Goal: Information Seeking & Learning: Understand process/instructions

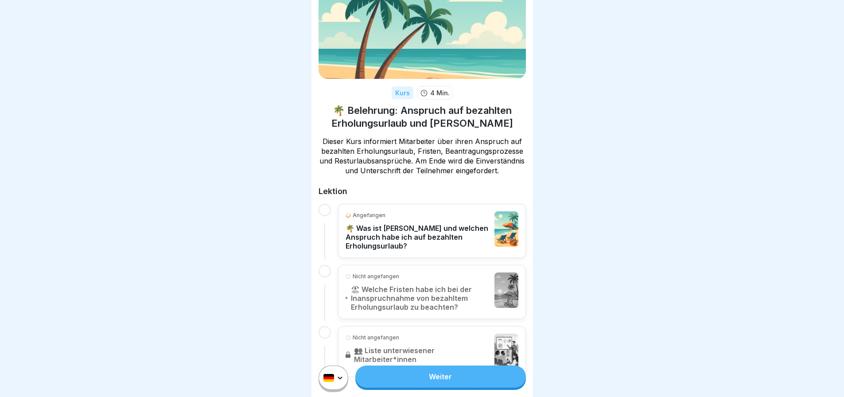
scroll to position [80, 0]
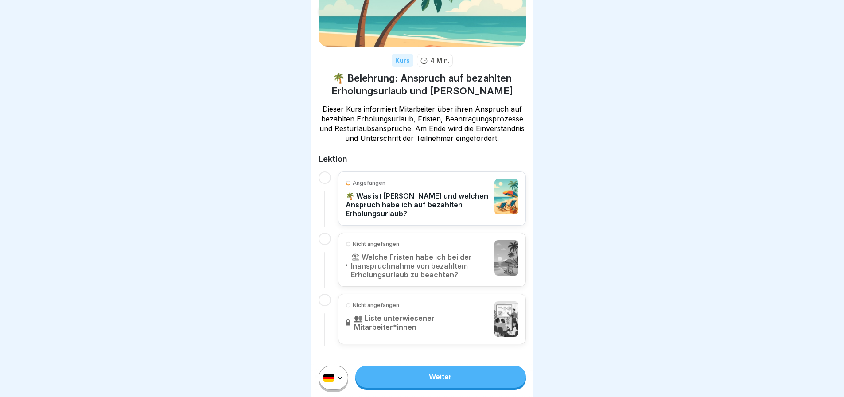
click at [456, 383] on link "Weiter" at bounding box center [440, 376] width 170 height 22
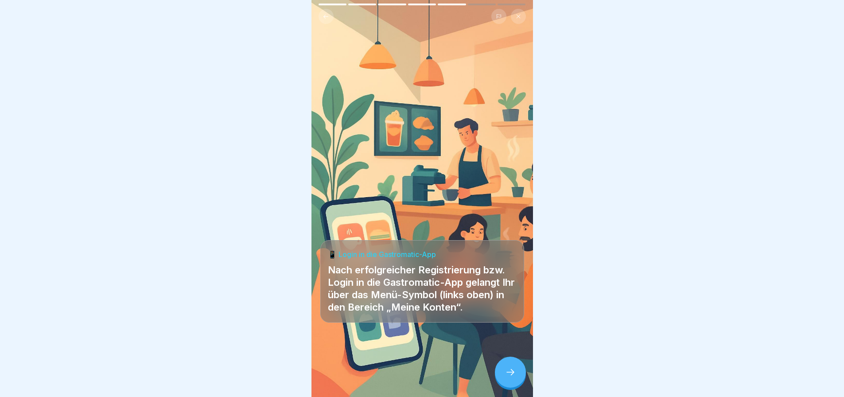
click at [458, 4] on div at bounding box center [452, 5] width 28 height 2
click at [455, 4] on div at bounding box center [452, 5] width 28 height 2
click at [452, 5] on div at bounding box center [452, 5] width 28 height 2
click at [451, 5] on div at bounding box center [421, 14] width 221 height 20
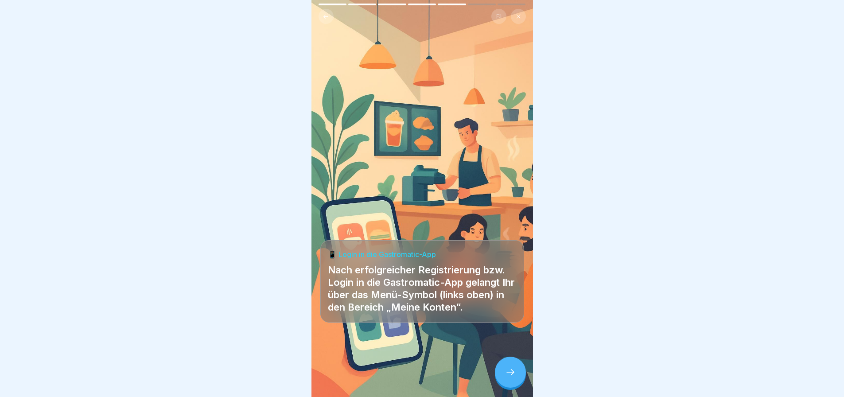
drag, startPoint x: 451, startPoint y: 5, endPoint x: 496, endPoint y: 11, distance: 45.1
click at [456, 5] on div at bounding box center [421, 14] width 221 height 20
click at [517, 16] on icon at bounding box center [518, 16] width 5 height 5
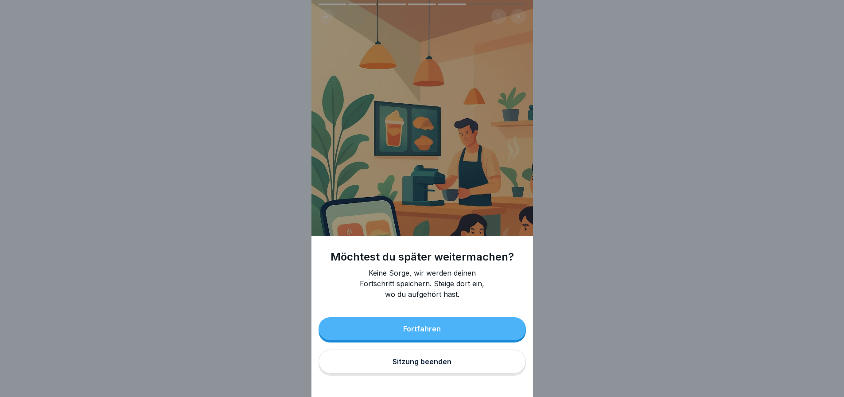
click at [478, 340] on button "Fortfahren" at bounding box center [422, 328] width 207 height 23
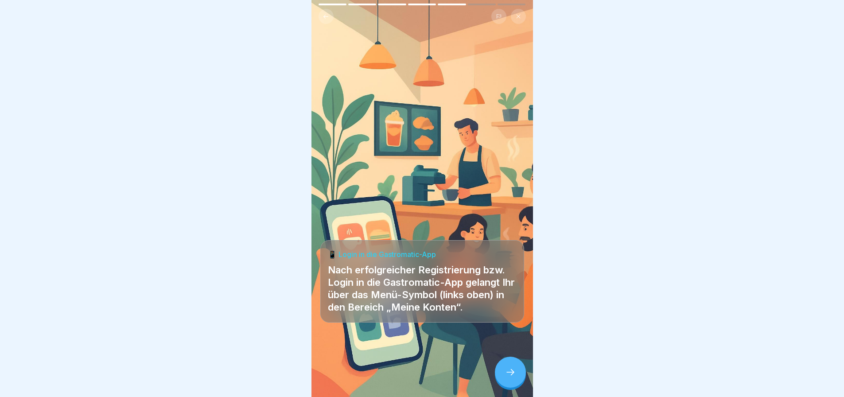
scroll to position [7, 0]
click at [517, 370] on div at bounding box center [510, 372] width 31 height 31
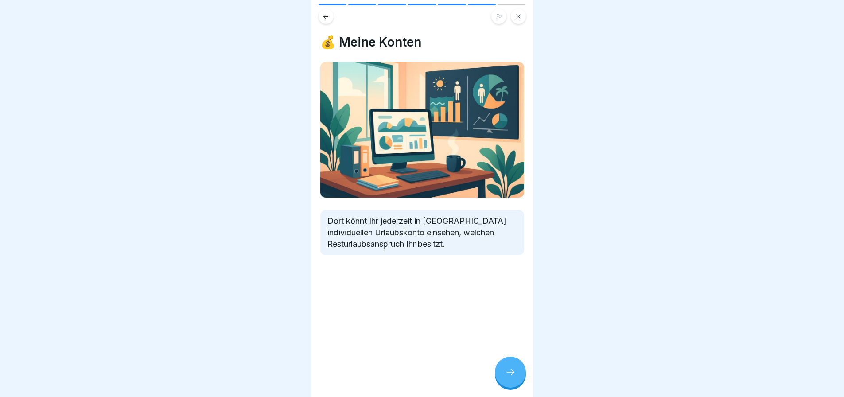
click at [517, 370] on div at bounding box center [510, 372] width 31 height 31
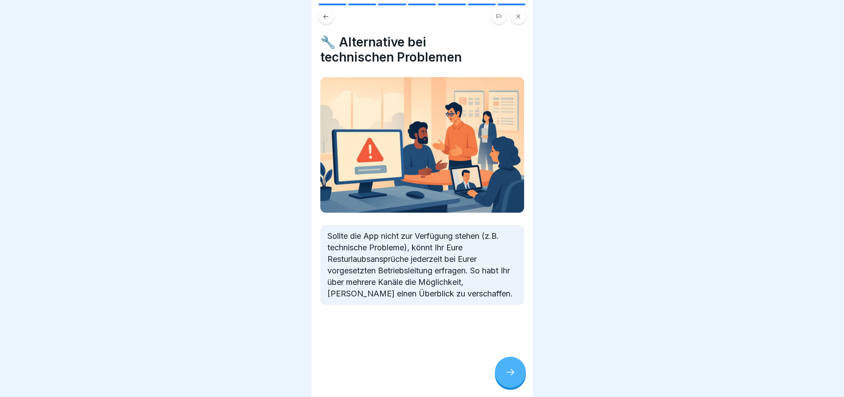
click at [517, 370] on div at bounding box center [510, 372] width 31 height 31
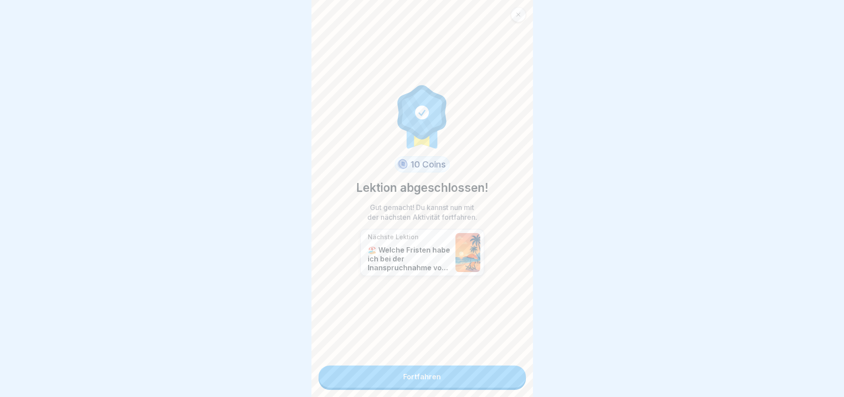
click at [453, 372] on link "Fortfahren" at bounding box center [422, 376] width 207 height 22
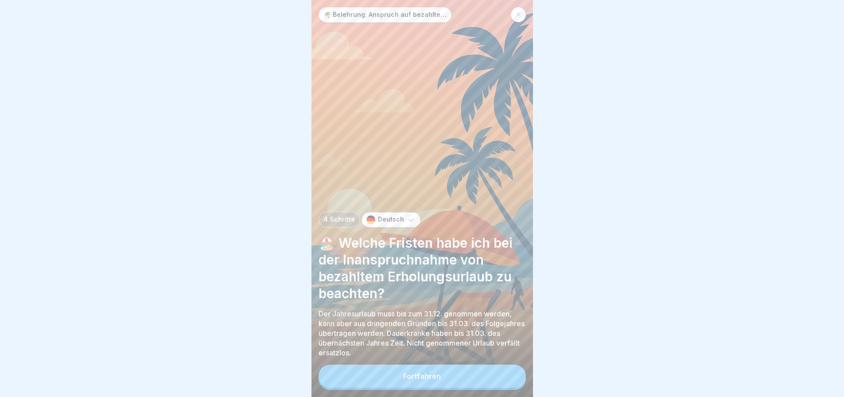
click at [447, 378] on button "Fortfahren" at bounding box center [422, 376] width 207 height 23
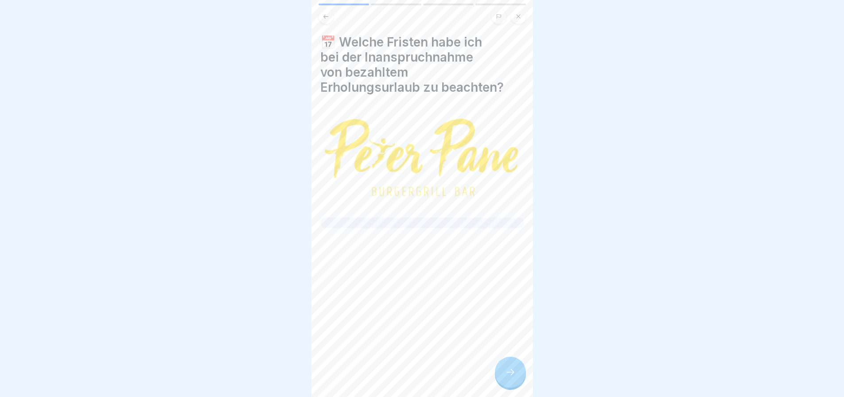
click at [417, 218] on div at bounding box center [422, 223] width 204 height 11
click at [416, 218] on div at bounding box center [422, 223] width 204 height 11
click at [402, 96] on div "📅 Welche Fristen habe ich bei der Inanspruchnahme von bezahltem Erholungsurlaub…" at bounding box center [422, 132] width 204 height 194
click at [400, 120] on div "📅 Welche Fristen habe ich bei der Inanspruchnahme von bezahltem Erholungsurlaub…" at bounding box center [422, 132] width 204 height 194
click at [510, 377] on icon at bounding box center [510, 372] width 11 height 11
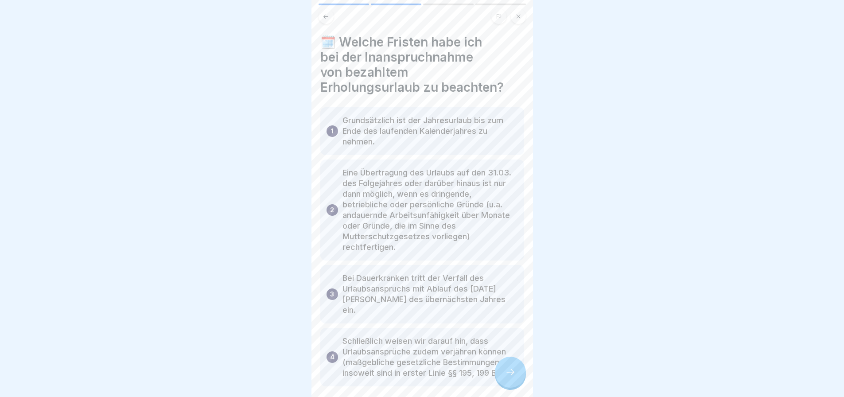
click at [504, 379] on div at bounding box center [510, 372] width 31 height 31
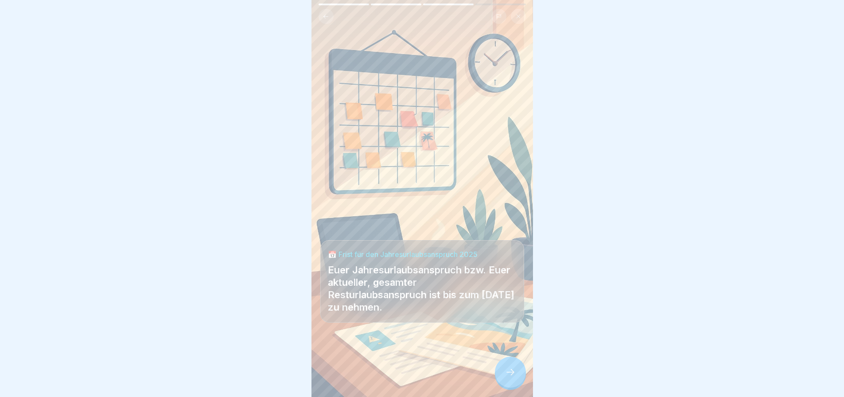
click at [504, 379] on div at bounding box center [510, 372] width 31 height 31
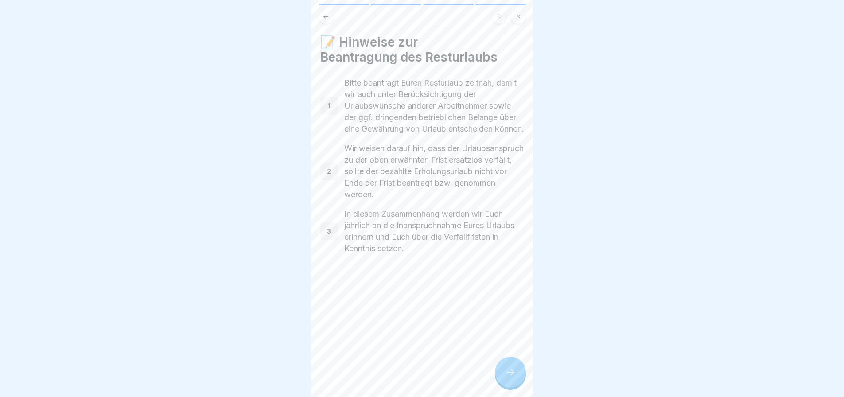
click at [504, 379] on div at bounding box center [510, 372] width 31 height 31
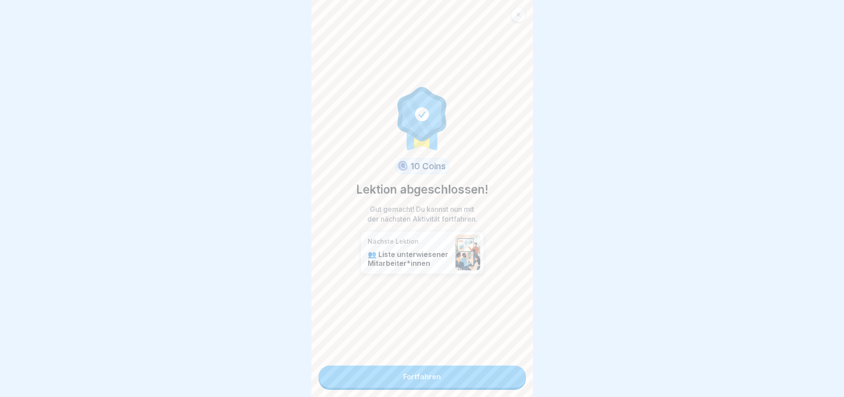
click at [503, 379] on link "Fortfahren" at bounding box center [422, 376] width 207 height 22
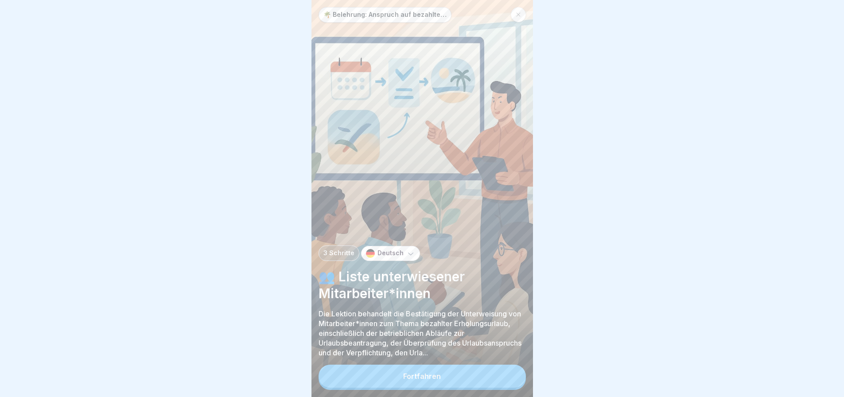
click at [496, 379] on button "Fortfahren" at bounding box center [422, 376] width 207 height 23
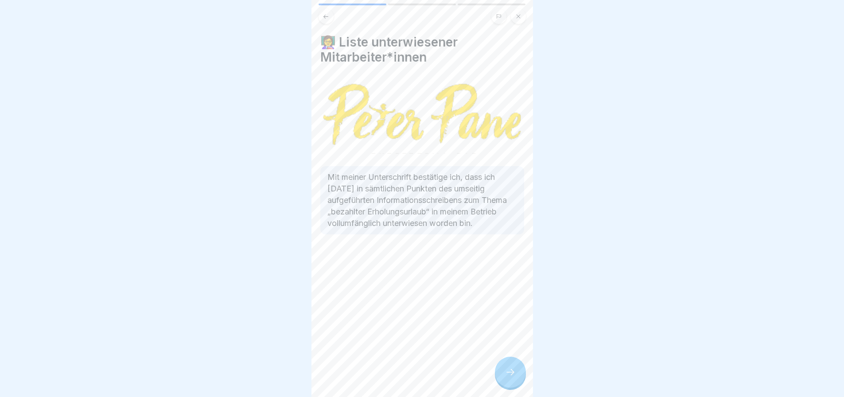
click at [677, 214] on div at bounding box center [422, 198] width 844 height 397
click at [514, 369] on div at bounding box center [510, 372] width 31 height 31
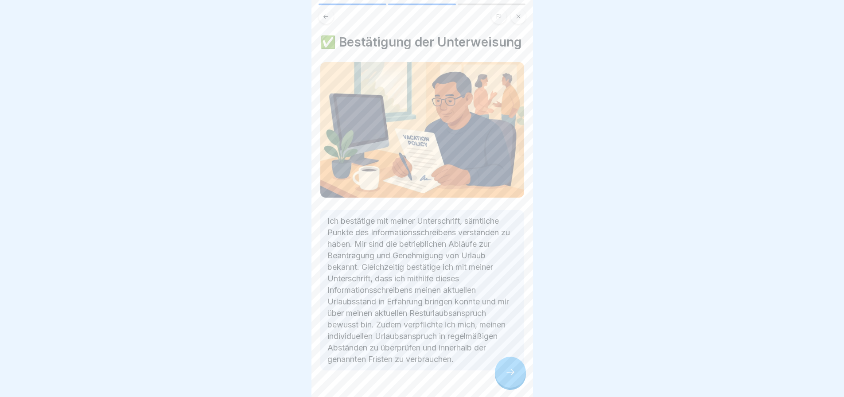
click at [512, 388] on div at bounding box center [510, 372] width 31 height 31
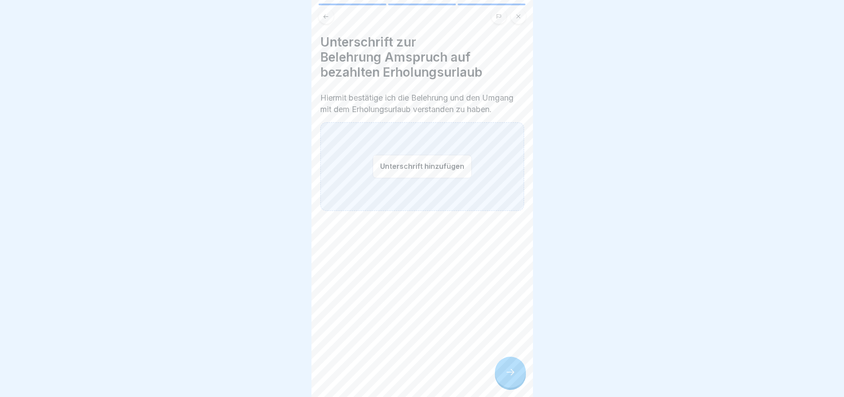
click at [435, 178] on button "Unterschrift hinzufügen" at bounding box center [422, 166] width 99 height 23
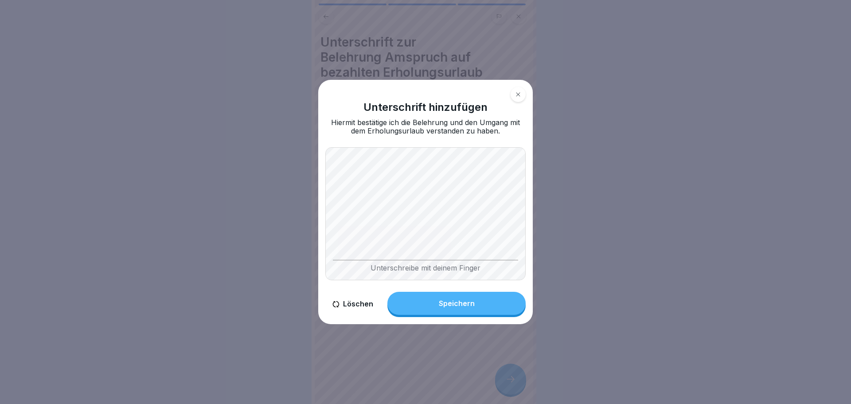
click at [475, 298] on button "Speichern" at bounding box center [456, 302] width 138 height 23
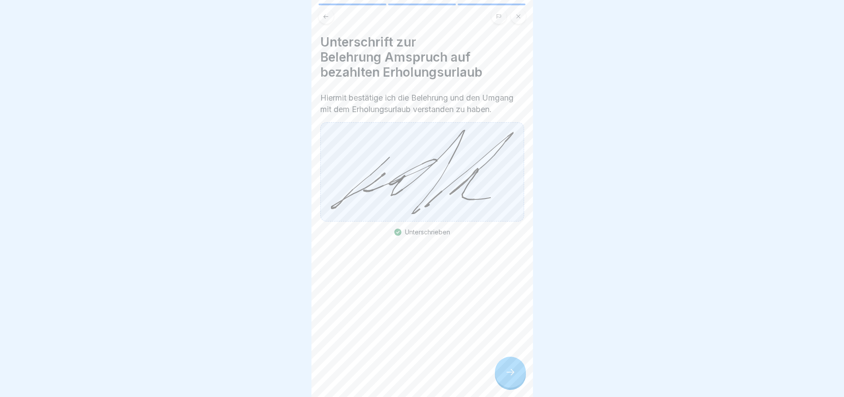
click at [509, 377] on icon at bounding box center [510, 372] width 11 height 11
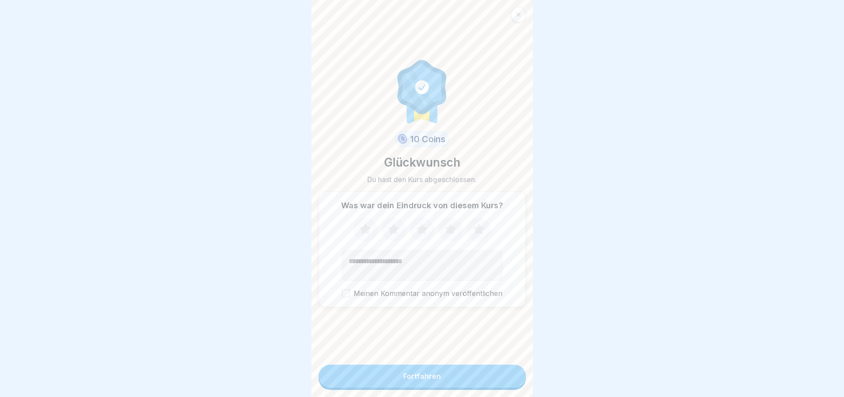
click at [482, 384] on button "Fortfahren" at bounding box center [422, 376] width 207 height 23
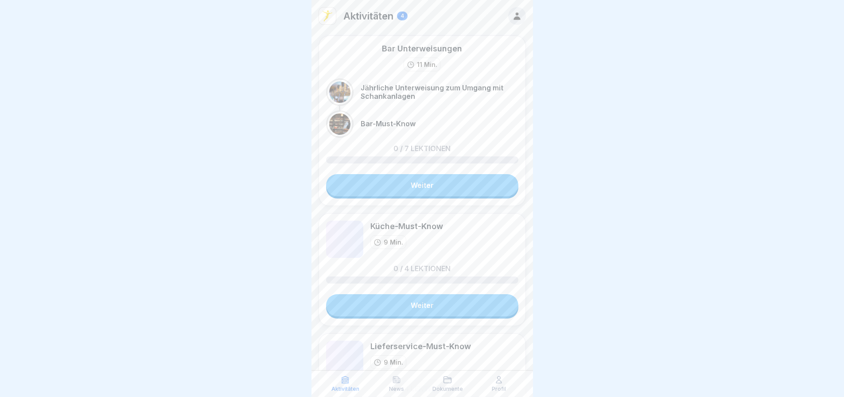
click at [330, 11] on img at bounding box center [327, 16] width 17 height 17
click at [513, 13] on icon at bounding box center [516, 16] width 7 height 8
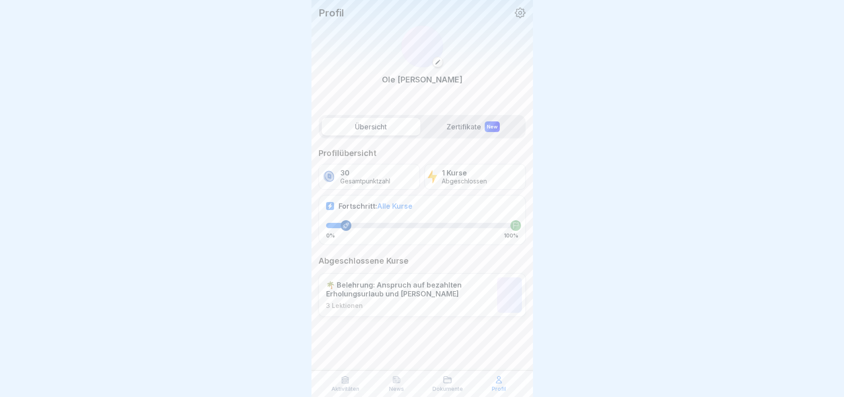
scroll to position [7, 0]
click at [418, 280] on p "🌴 Belehrung: Anspruch auf bezahlten Erholungsurlaub und [PERSON_NAME]" at bounding box center [409, 289] width 167 height 18
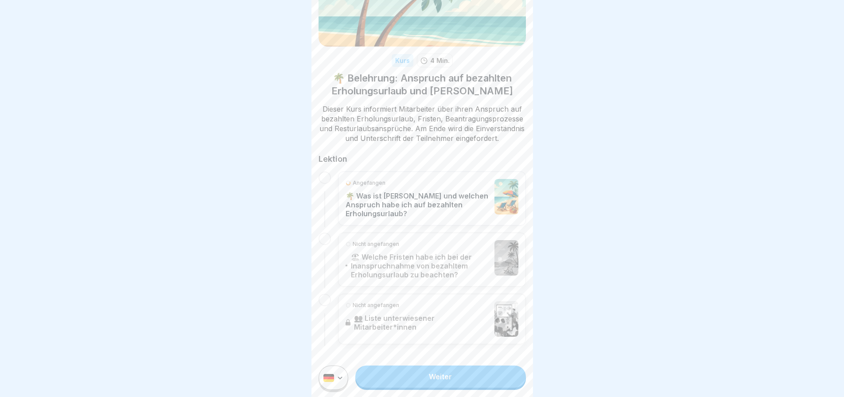
scroll to position [80, 0]
click at [439, 382] on link "Weiter" at bounding box center [440, 376] width 170 height 22
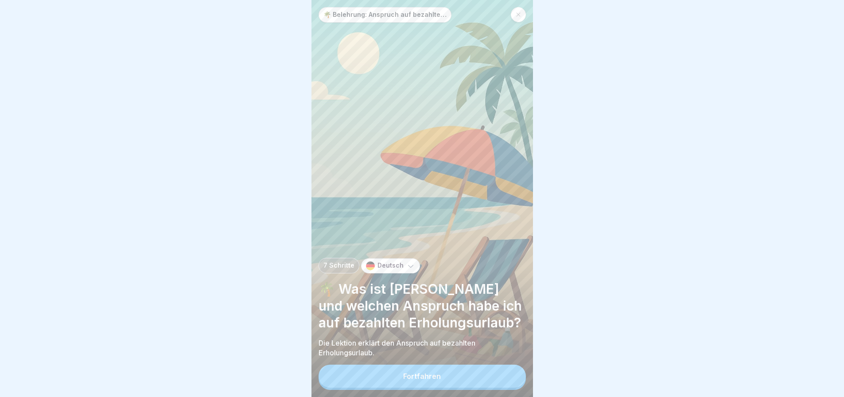
click at [435, 378] on button "Fortfahren" at bounding box center [422, 376] width 207 height 23
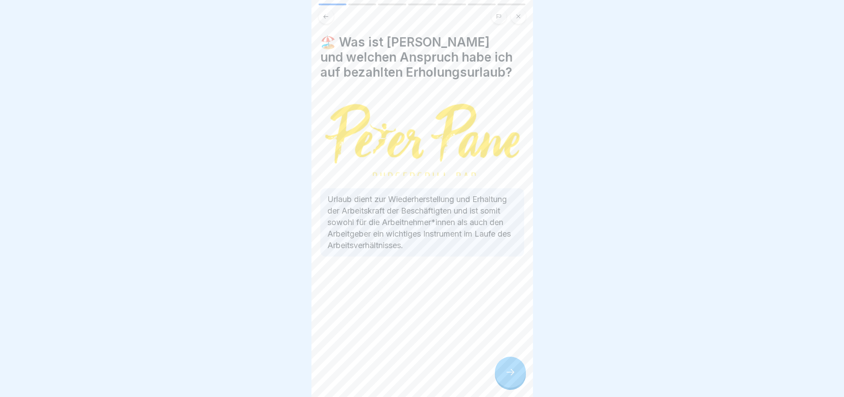
click at [503, 376] on div at bounding box center [510, 372] width 31 height 31
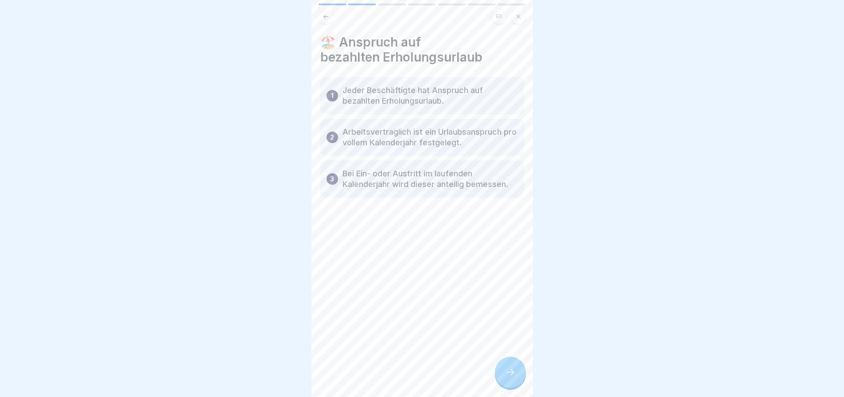
click at [503, 376] on div at bounding box center [510, 372] width 31 height 31
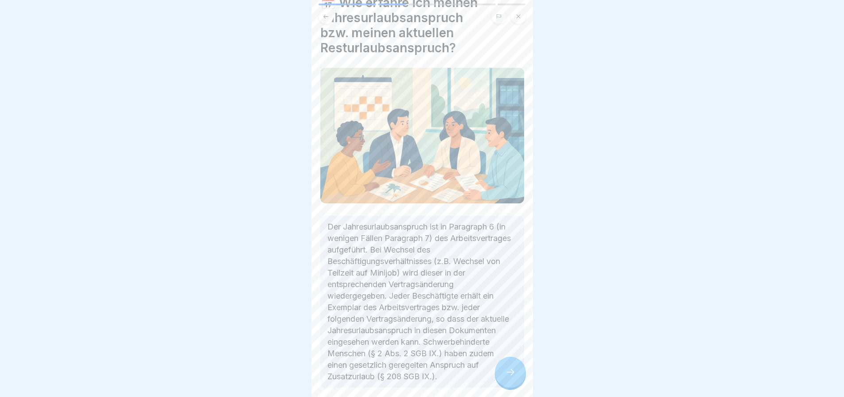
scroll to position [79, 0]
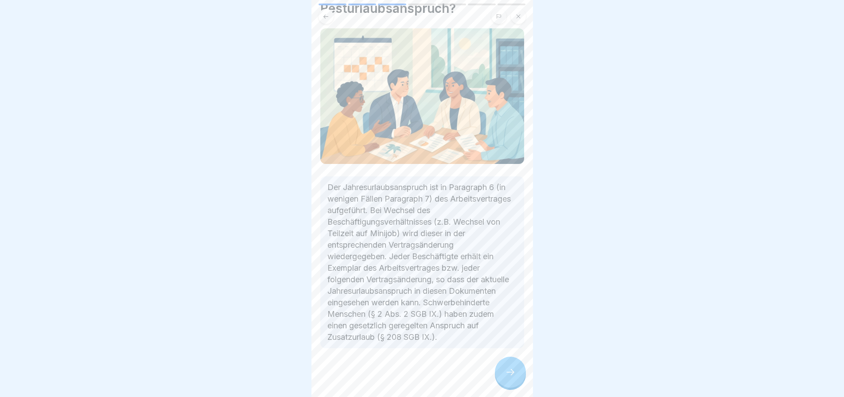
click at [515, 373] on div at bounding box center [510, 372] width 31 height 31
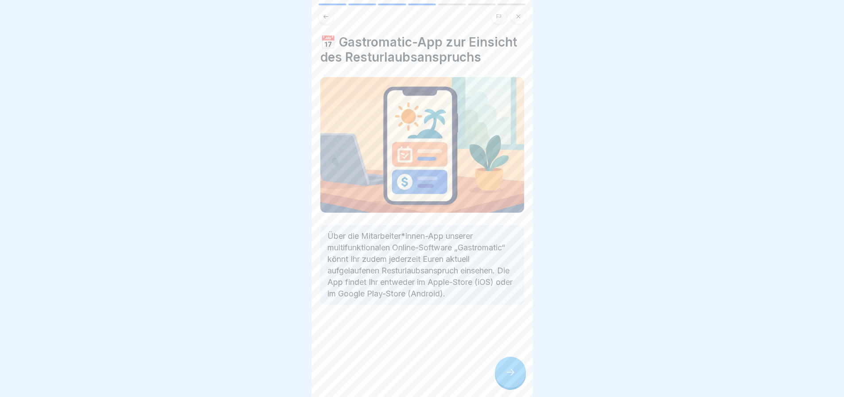
click at [507, 377] on icon at bounding box center [510, 372] width 11 height 11
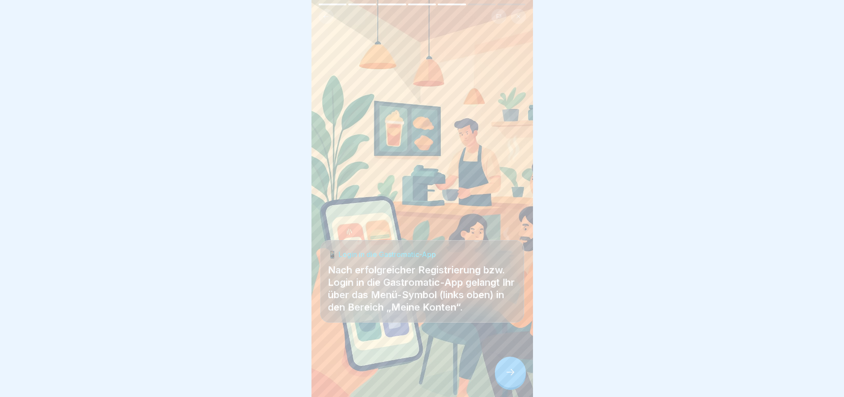
click at [503, 382] on div at bounding box center [510, 372] width 31 height 31
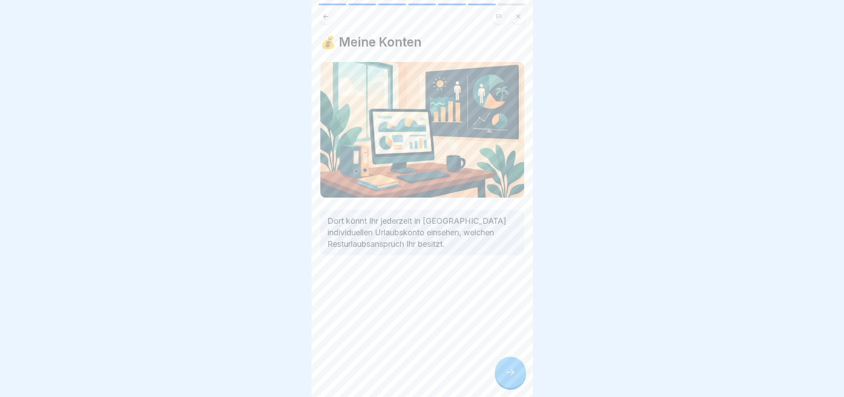
click at [507, 372] on div at bounding box center [510, 372] width 31 height 31
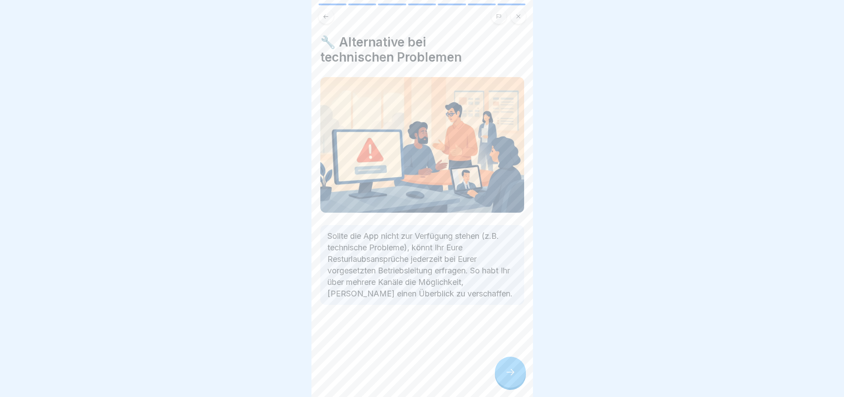
click at [516, 384] on div at bounding box center [510, 372] width 31 height 31
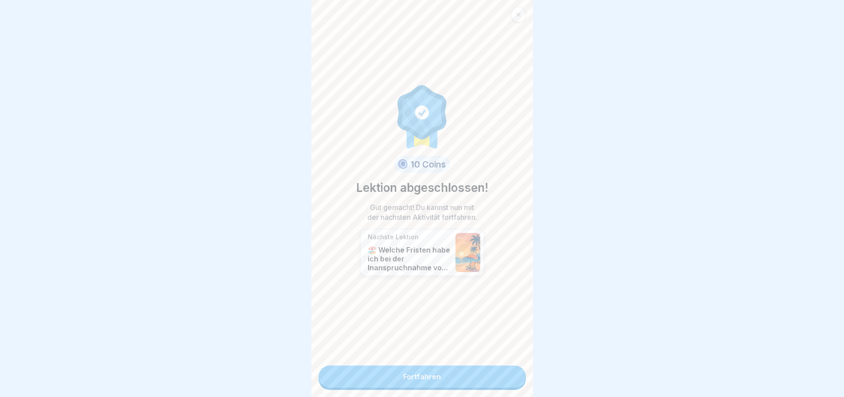
click at [477, 382] on link "Fortfahren" at bounding box center [422, 376] width 207 height 22
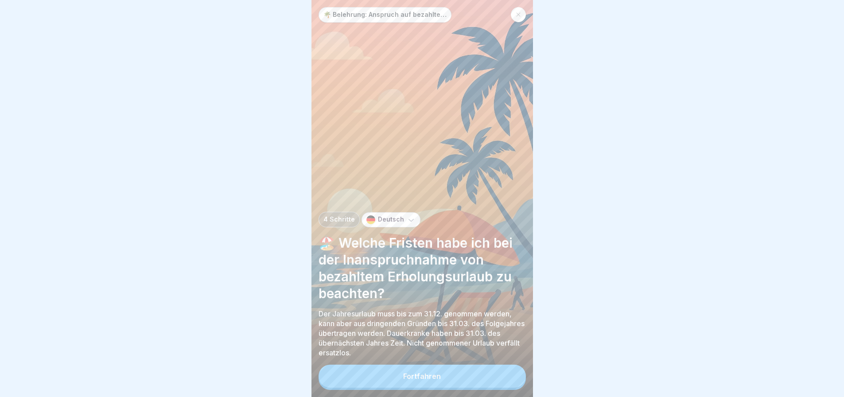
click at [477, 387] on button "Fortfahren" at bounding box center [422, 376] width 207 height 23
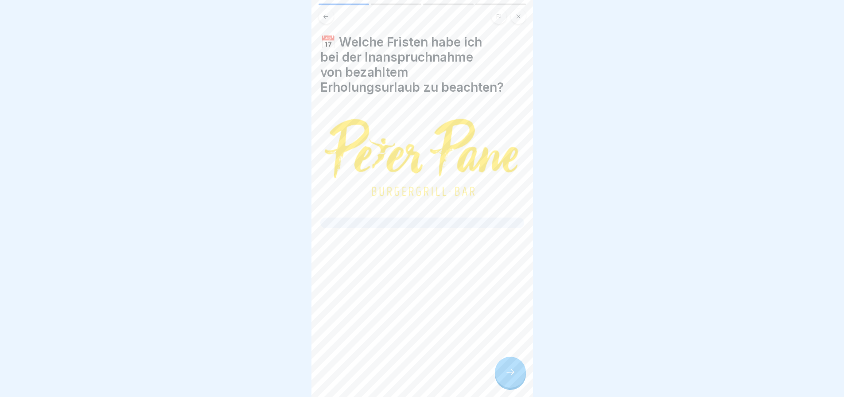
click at [509, 375] on icon at bounding box center [510, 372] width 11 height 11
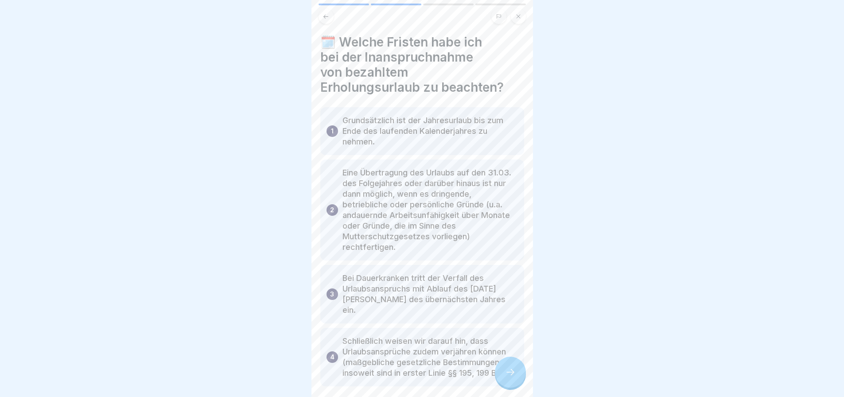
click at [510, 377] on icon at bounding box center [510, 372] width 11 height 11
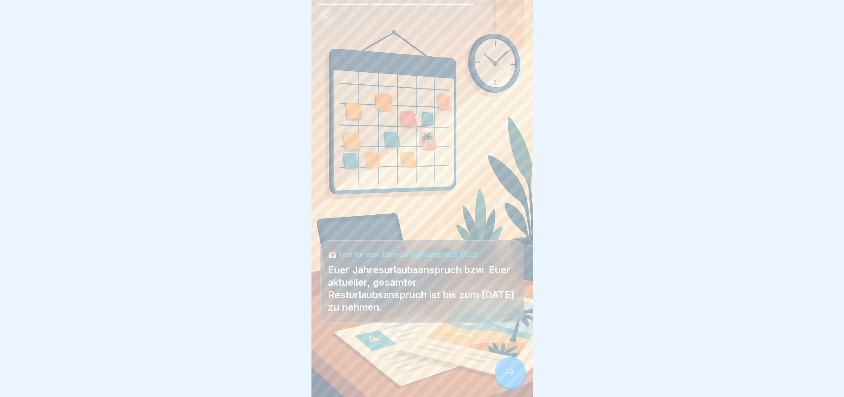
click at [510, 377] on icon at bounding box center [510, 372] width 11 height 11
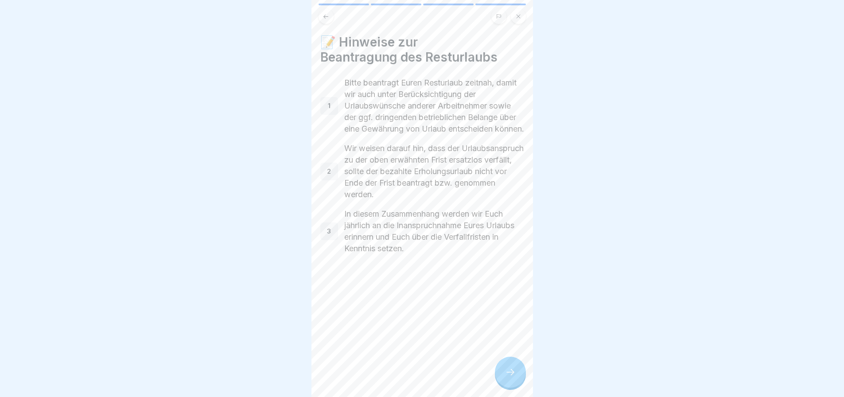
click at [510, 377] on icon at bounding box center [510, 372] width 11 height 11
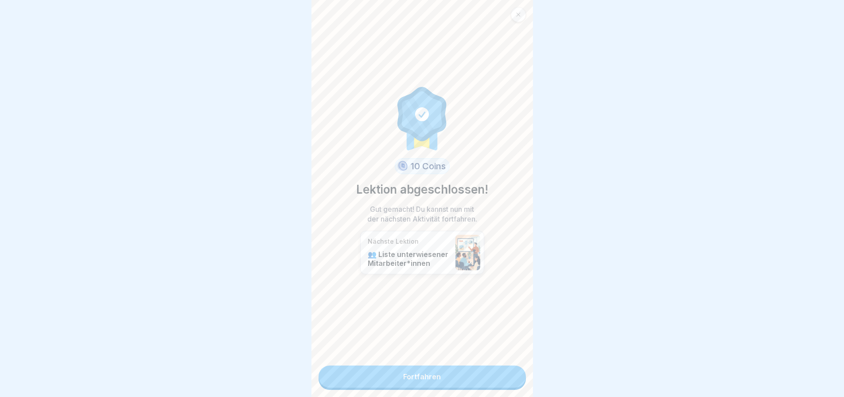
click at [495, 378] on link "Fortfahren" at bounding box center [422, 376] width 207 height 22
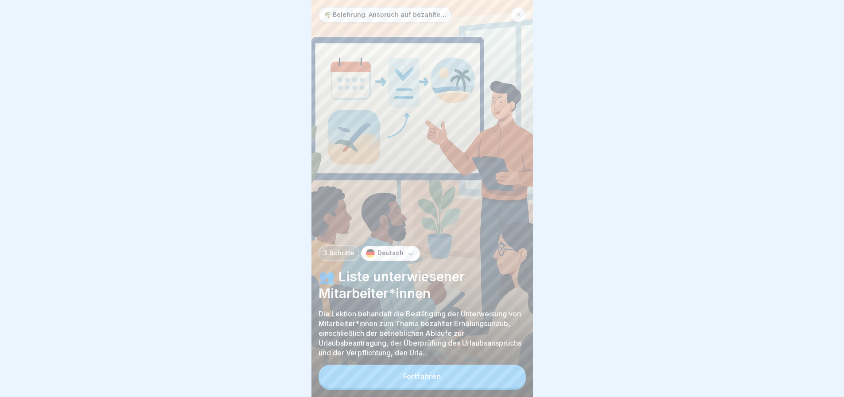
click at [495, 378] on button "Fortfahren" at bounding box center [422, 376] width 207 height 23
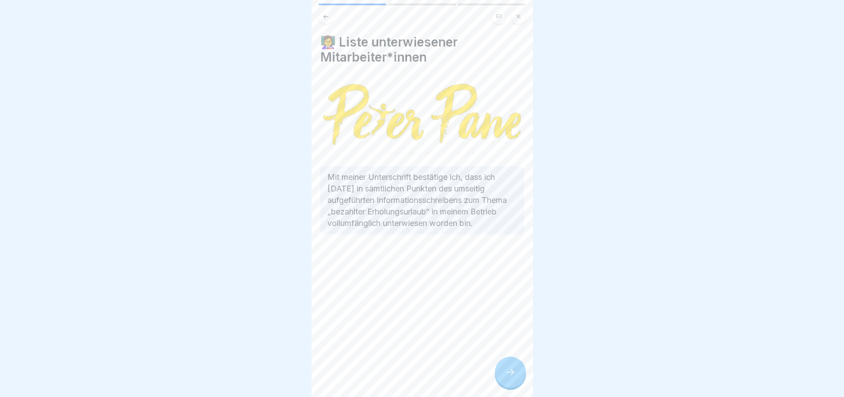
click at [495, 378] on div at bounding box center [510, 372] width 31 height 31
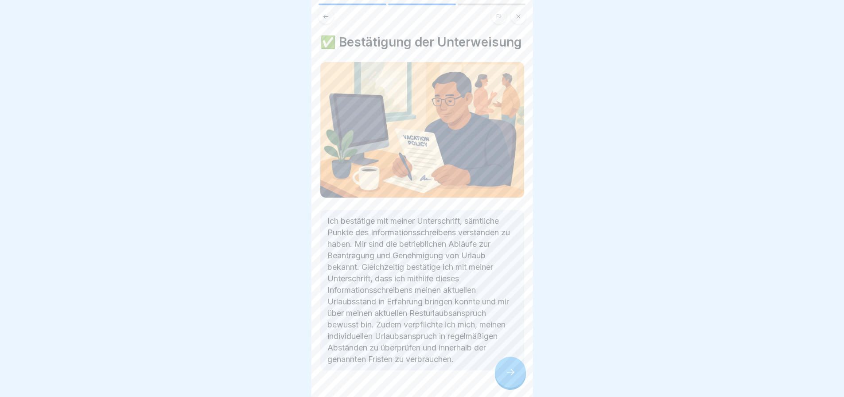
click at [326, 18] on icon at bounding box center [325, 16] width 5 height 4
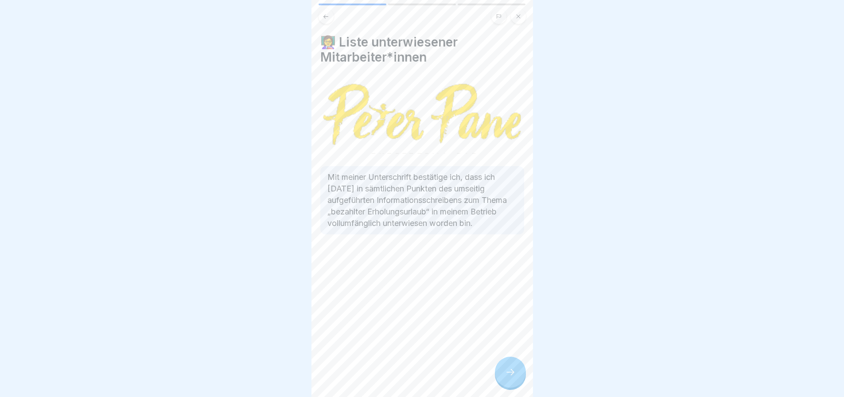
click at [513, 377] on icon at bounding box center [510, 372] width 11 height 11
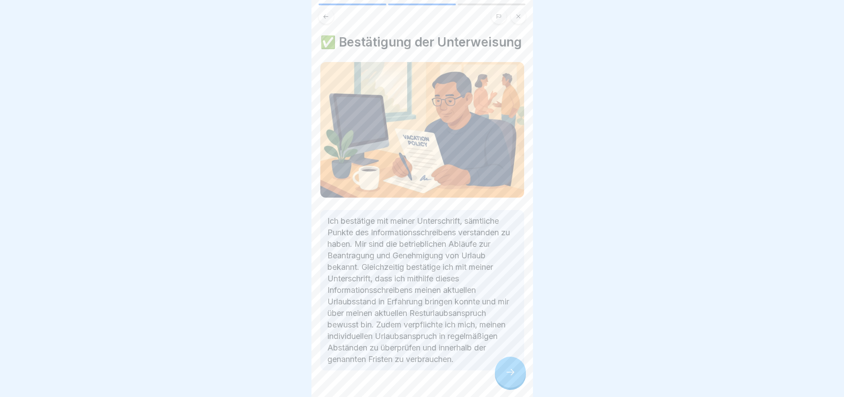
click at [511, 377] on icon at bounding box center [510, 372] width 11 height 11
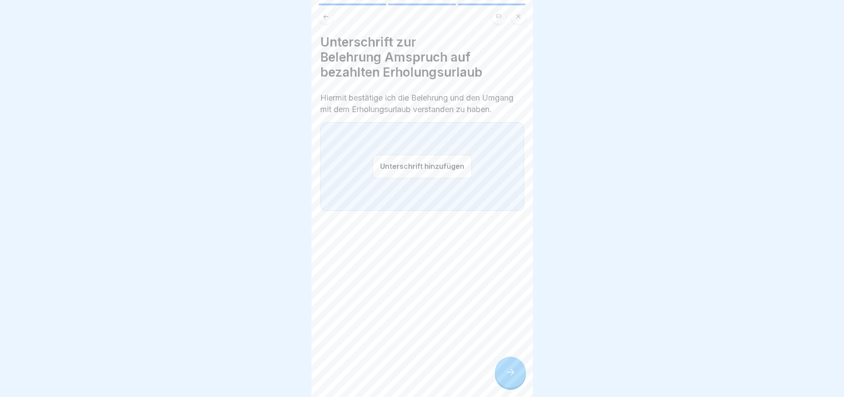
click at [511, 377] on icon at bounding box center [510, 372] width 11 height 11
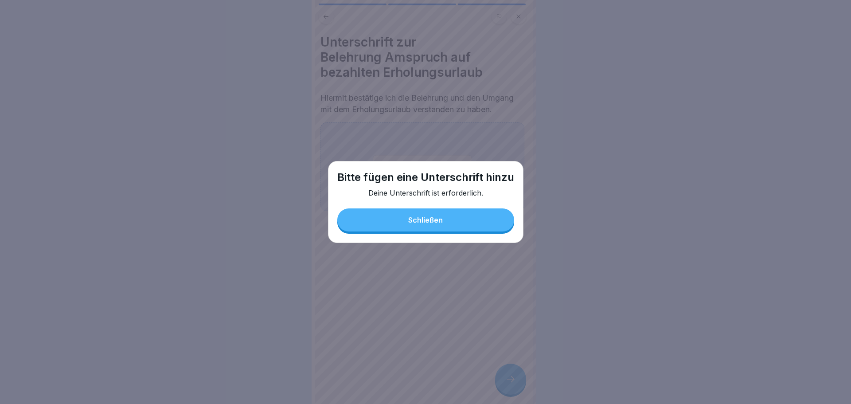
click at [437, 213] on button "Schließen" at bounding box center [425, 219] width 177 height 23
